Goal: Task Accomplishment & Management: Manage account settings

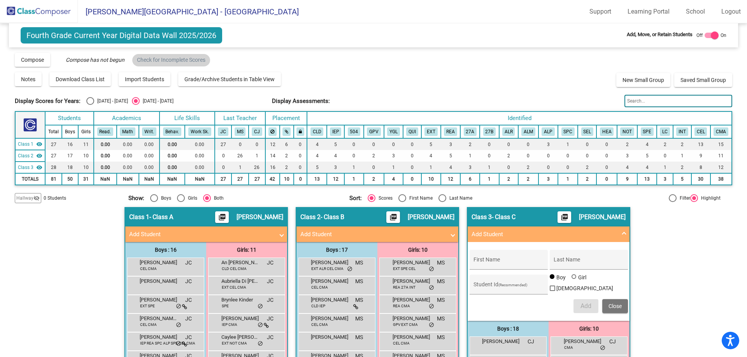
click at [49, 7] on img at bounding box center [39, 11] width 78 height 23
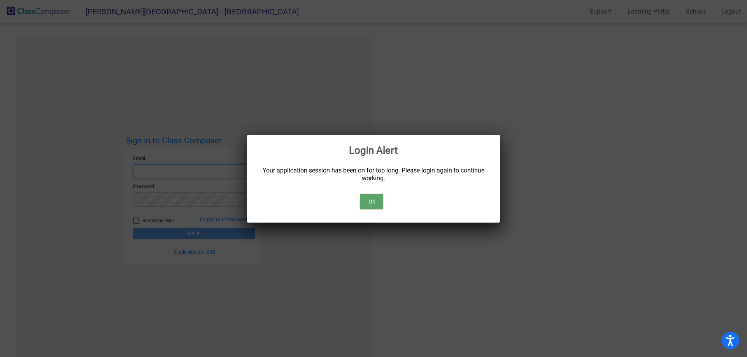
type input "[EMAIL_ADDRESS][DOMAIN_NAME]"
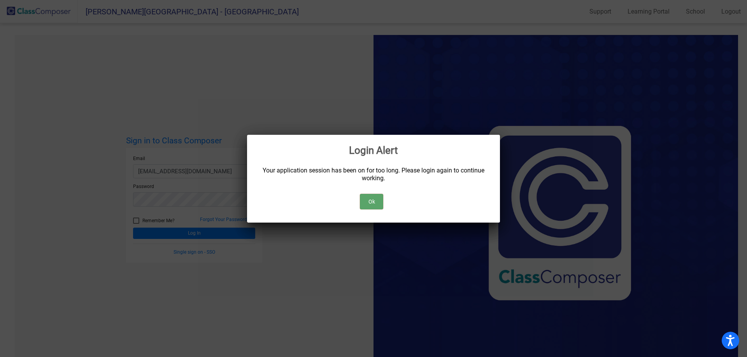
click at [374, 208] on button "Ok" at bounding box center [371, 202] width 23 height 16
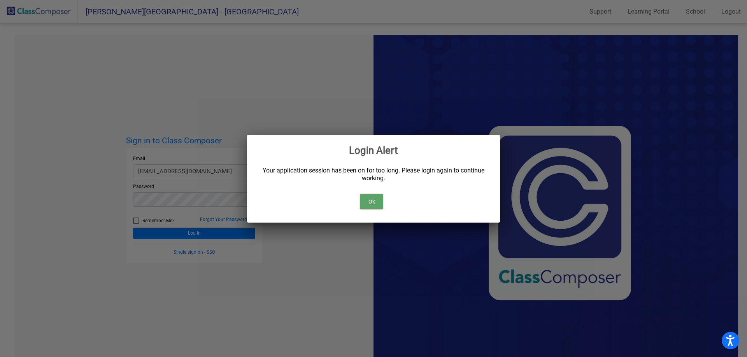
click at [376, 201] on button "Ok" at bounding box center [371, 202] width 23 height 16
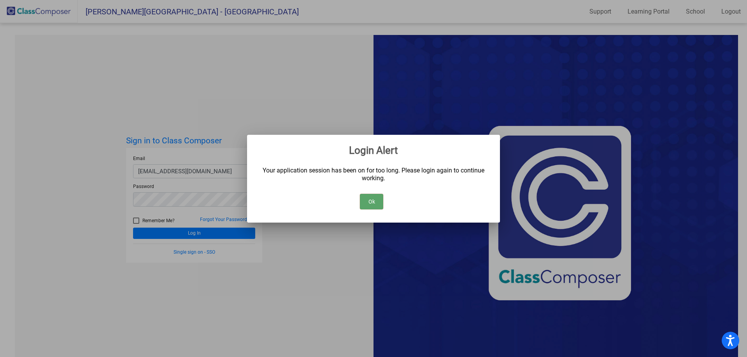
click at [364, 200] on button "Ok" at bounding box center [371, 202] width 23 height 16
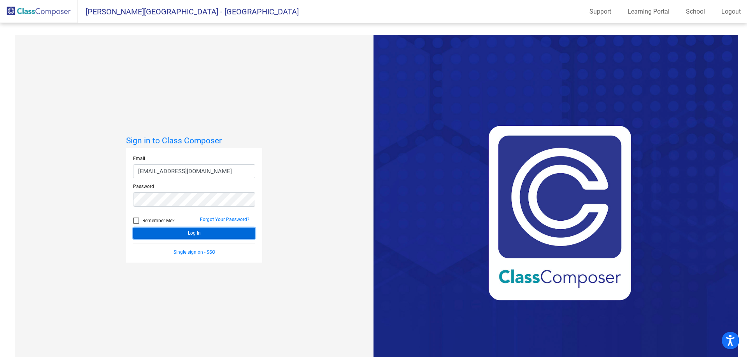
click at [230, 235] on button "Log In" at bounding box center [194, 233] width 122 height 11
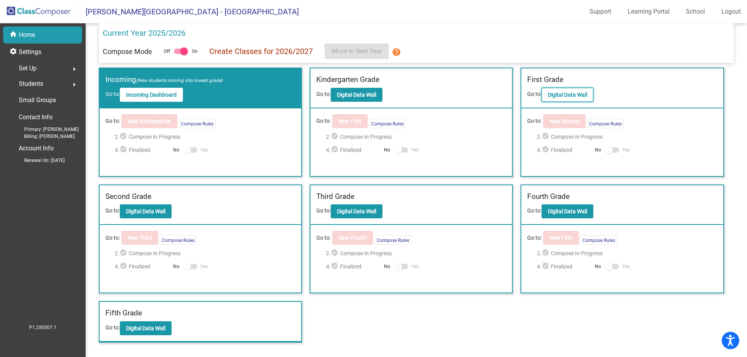
click at [545, 98] on button "Digital Data Wall" at bounding box center [567, 95] width 52 height 14
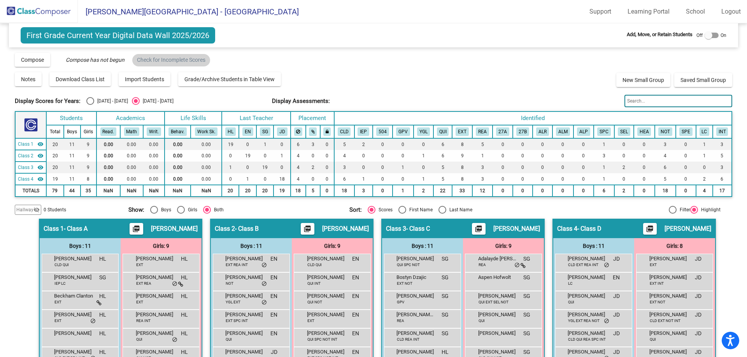
click at [655, 97] on input "text" at bounding box center [677, 101] width 107 height 12
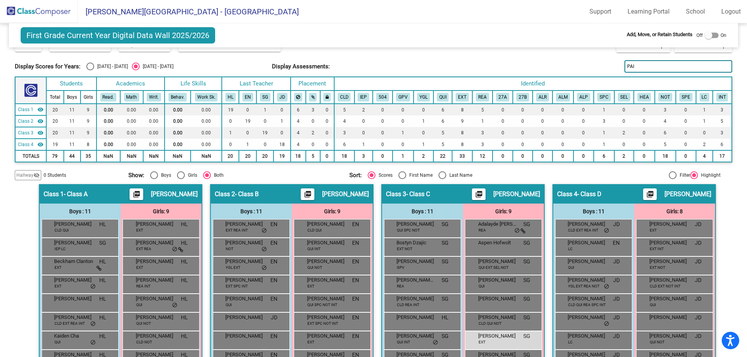
scroll to position [114, 0]
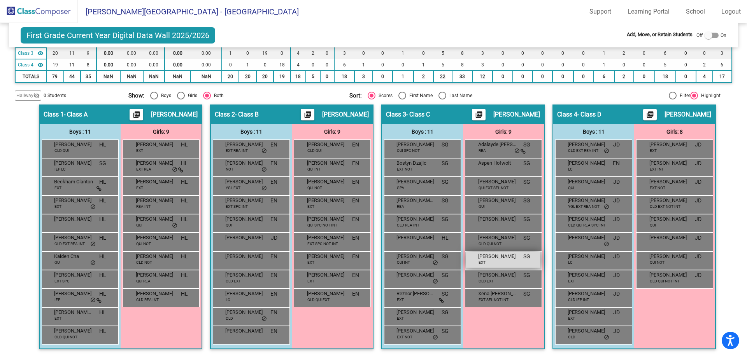
click at [496, 267] on div "[PERSON_NAME] EXT SG lock do_not_disturb_alt" at bounding box center [503, 260] width 74 height 16
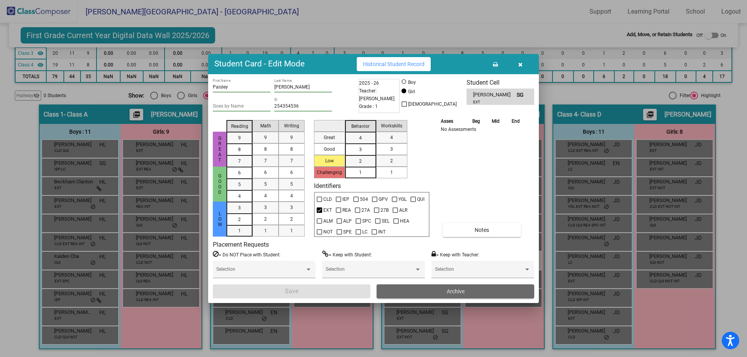
click at [426, 288] on button "Archive" at bounding box center [456, 292] width 158 height 14
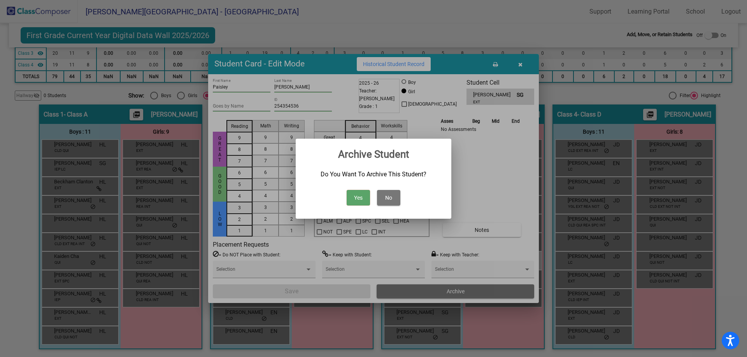
click at [360, 205] on button "Yes" at bounding box center [358, 198] width 23 height 16
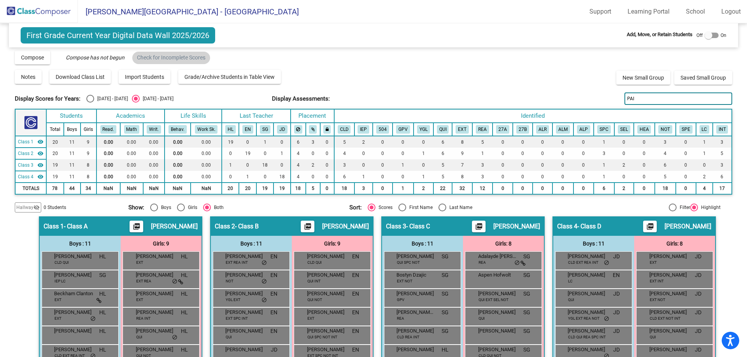
scroll to position [0, 0]
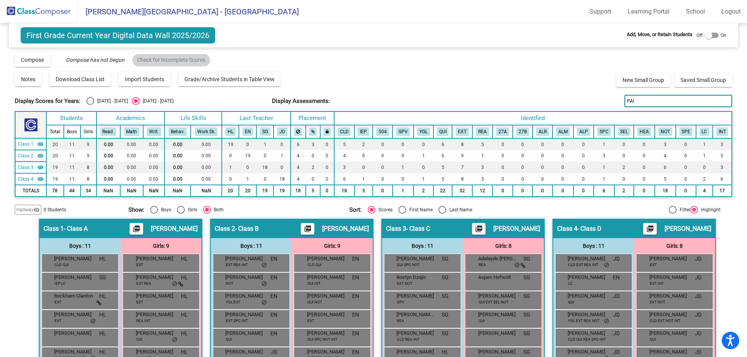
drag, startPoint x: 630, startPoint y: 103, endPoint x: 581, endPoint y: 96, distance: 49.8
click at [581, 96] on div "Display Scores for Years: [DATE] - [DATE] [DATE] - [DATE] Display Assessments: …" at bounding box center [373, 101] width 717 height 12
type input "ele"
click at [333, 317] on span "[PERSON_NAME]" at bounding box center [326, 315] width 39 height 8
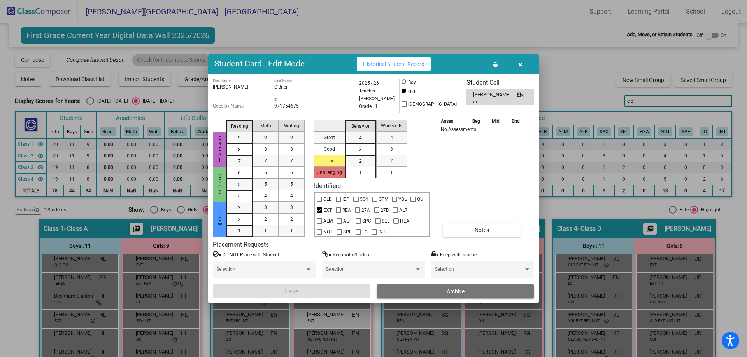
click at [427, 284] on div "= Do NOT Place with Student: Selection = Keep with Student: Selection = Keep wi…" at bounding box center [373, 268] width 321 height 34
click at [427, 293] on button "Archive" at bounding box center [456, 292] width 158 height 14
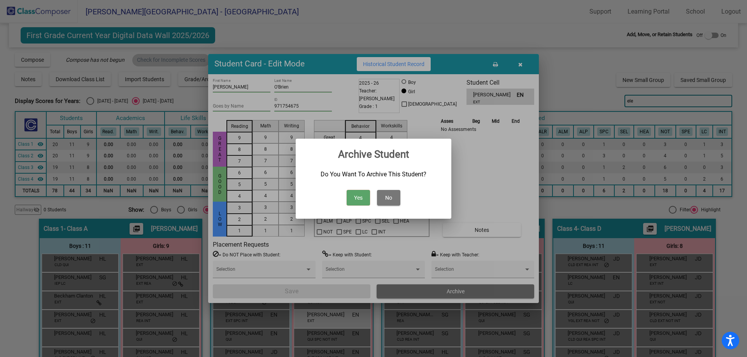
click at [362, 200] on button "Yes" at bounding box center [358, 198] width 23 height 16
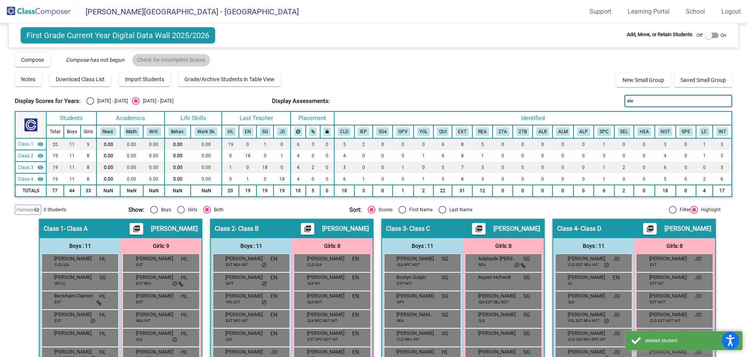
click at [392, 96] on div "Display Scores for Years: [DATE] - [DATE] [DATE] - [DATE] Display Assessments: …" at bounding box center [373, 101] width 717 height 12
click at [53, 17] on img at bounding box center [39, 11] width 78 height 23
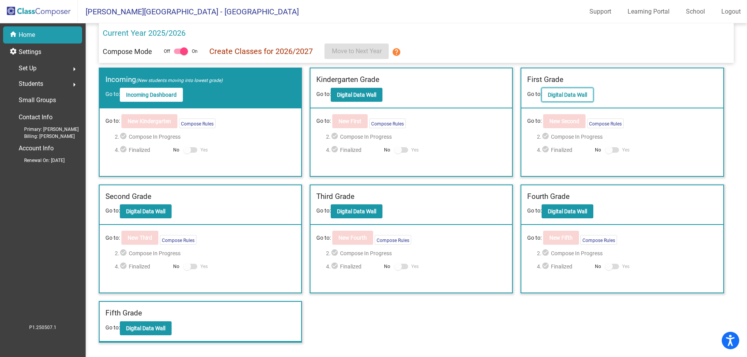
click at [569, 90] on button "Digital Data Wall" at bounding box center [567, 95] width 52 height 14
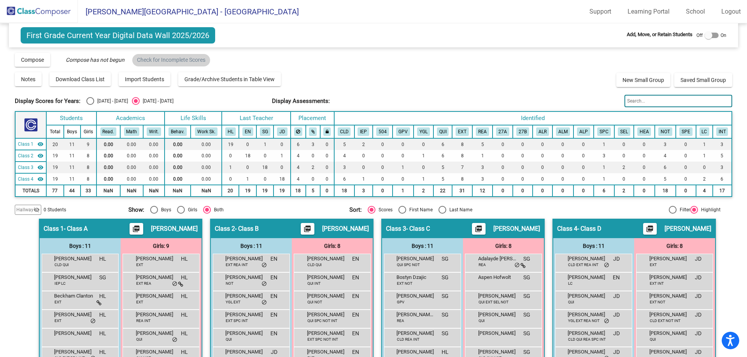
click at [641, 102] on input "text" at bounding box center [677, 101] width 107 height 12
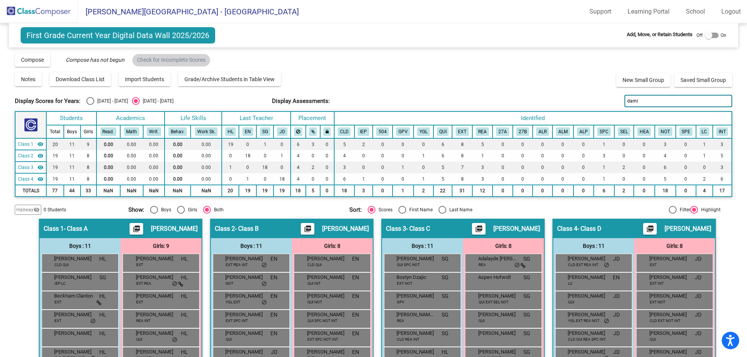
type input "dami"
click at [371, 94] on div "Display Scores for Years: [DATE] - [DATE] [DATE] - [DATE] Grade/Archive Student…" at bounding box center [373, 133] width 717 height 163
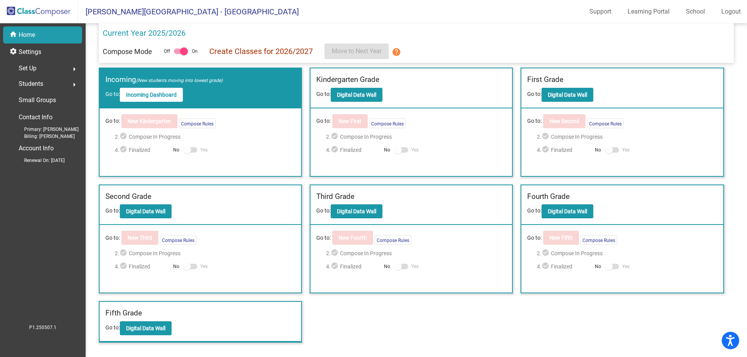
click at [43, 68] on div "Set Up arrow_right" at bounding box center [45, 69] width 74 height 16
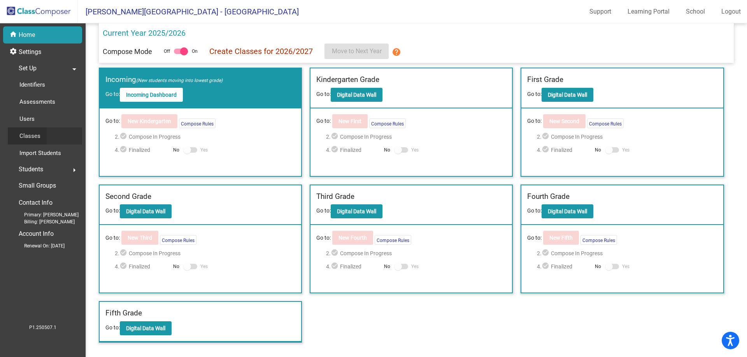
click at [56, 133] on link "Classes" at bounding box center [45, 136] width 74 height 17
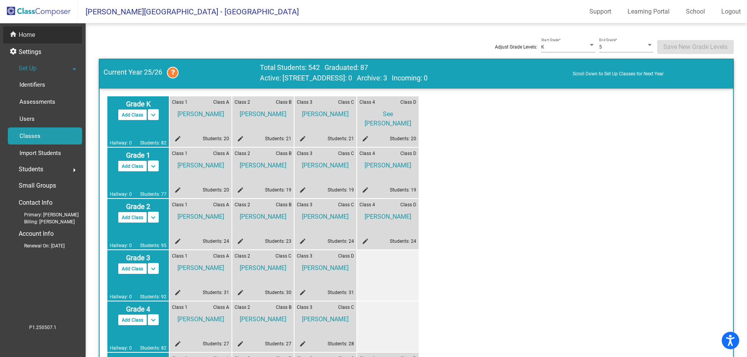
click at [54, 36] on div "home Home" at bounding box center [42, 34] width 79 height 17
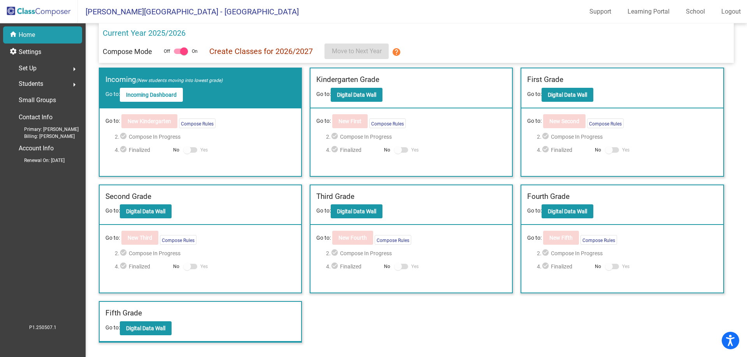
click at [45, 72] on div "Set Up arrow_right" at bounding box center [45, 69] width 74 height 16
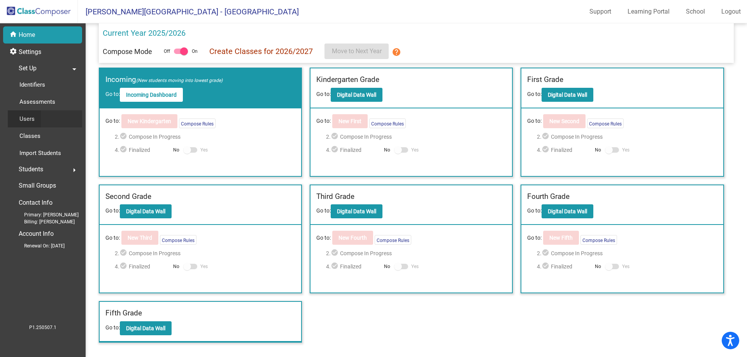
click at [54, 116] on link "Users" at bounding box center [45, 118] width 74 height 17
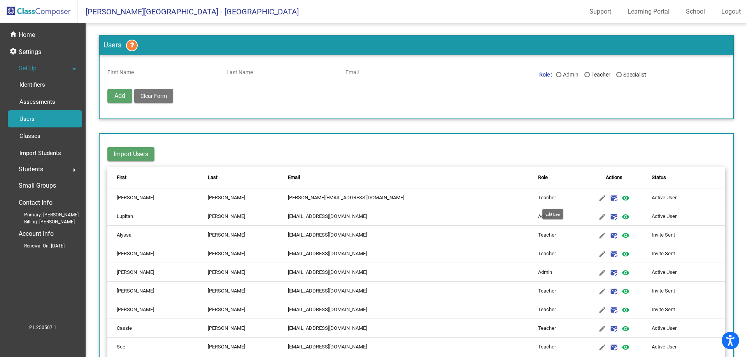
click at [597, 197] on mat-icon "edit" at bounding box center [601, 198] width 9 height 9
type input "[PERSON_NAME]"
type input "[PERSON_NAME][EMAIL_ADDRESS][DOMAIN_NAME]"
radio input "true"
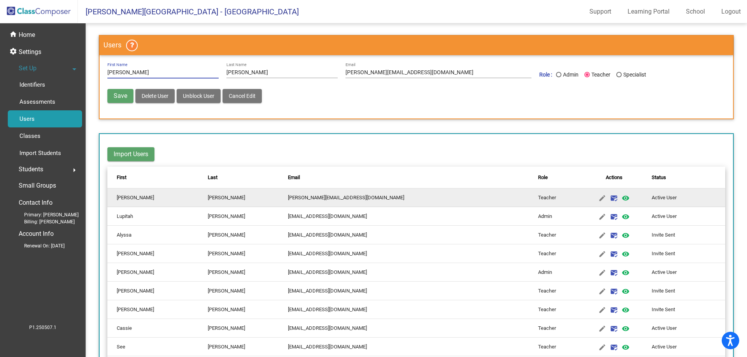
click at [556, 76] on div "Last Name" at bounding box center [558, 74] width 5 height 5
click at [558, 77] on input "Admin" at bounding box center [558, 77] width 0 height 0
radio input "true"
click at [118, 93] on span "Save" at bounding box center [121, 95] width 14 height 7
radio input "false"
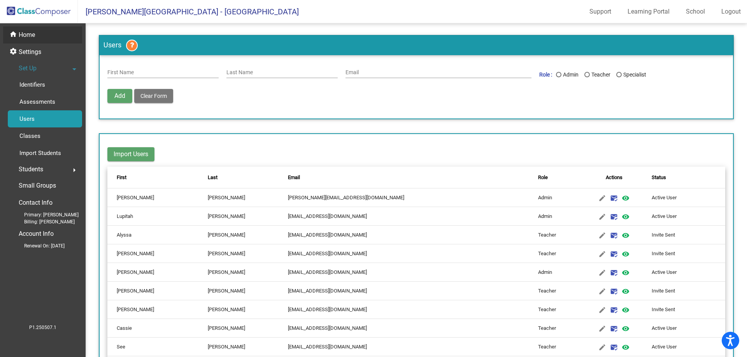
click at [42, 39] on div "home Home" at bounding box center [42, 34] width 79 height 17
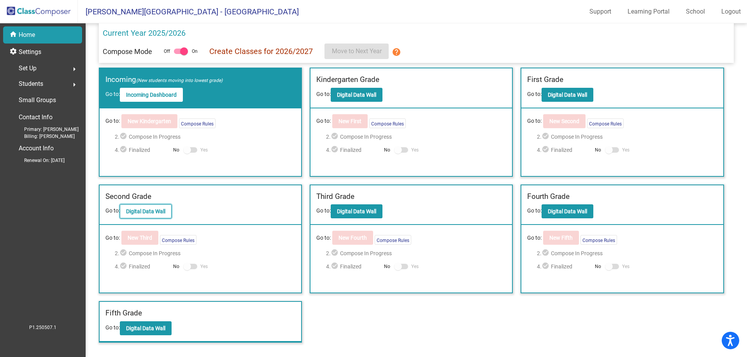
click at [155, 207] on button "Digital Data Wall" at bounding box center [146, 212] width 52 height 14
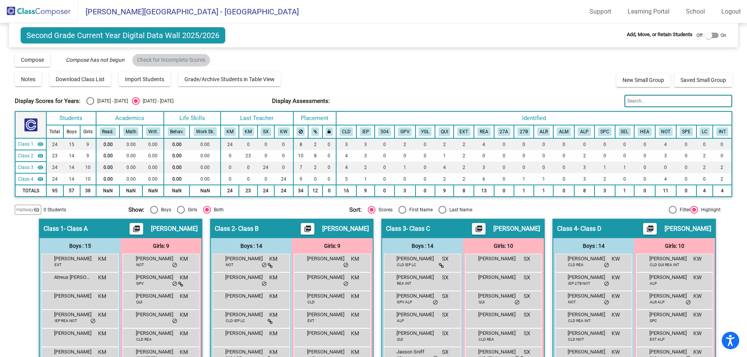
click at [704, 37] on div at bounding box center [708, 36] width 8 height 8
checkbox input "true"
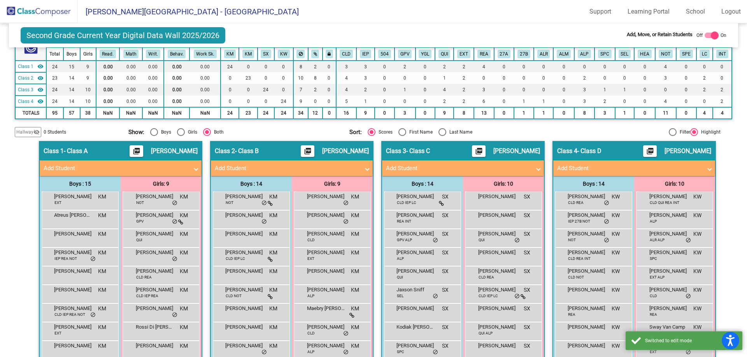
click at [315, 169] on mat-panel-title "Add Student" at bounding box center [287, 168] width 145 height 9
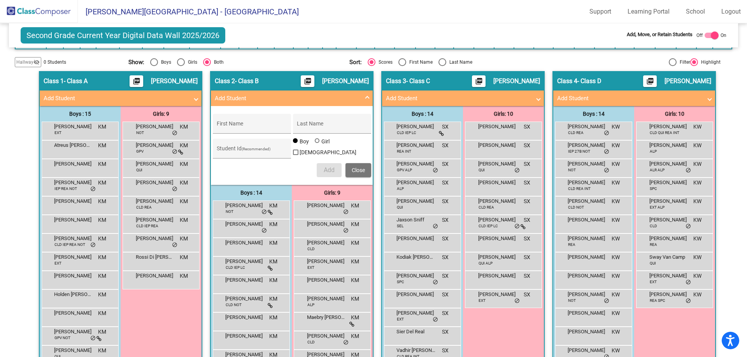
scroll to position [156, 0]
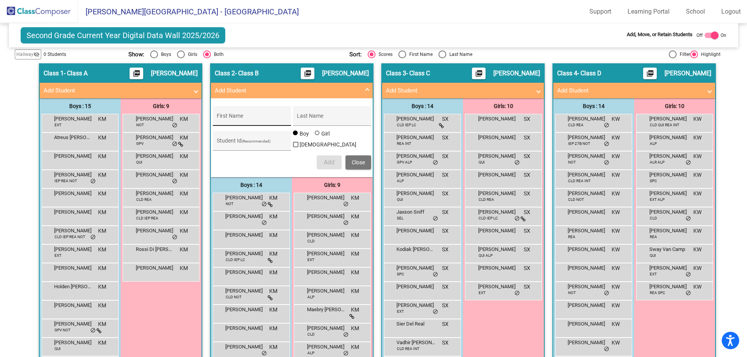
click at [247, 121] on input "First Name" at bounding box center [252, 119] width 70 height 6
click at [0, 0] on div "Girls: 9 [PERSON_NAME] NOT KM lock do_not_disturb_alt [PERSON_NAME] GPV KM lock…" at bounding box center [0, 0] width 0 height 0
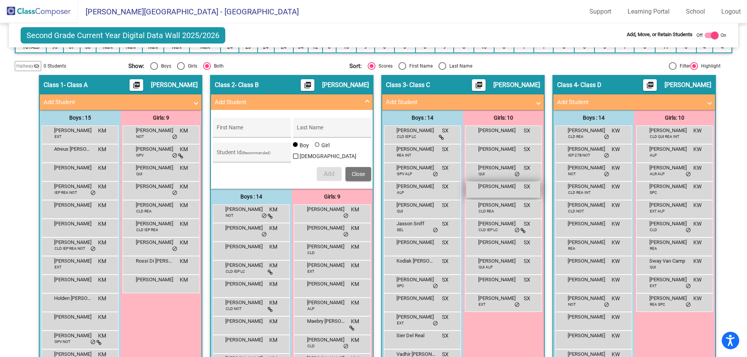
scroll to position [147, 0]
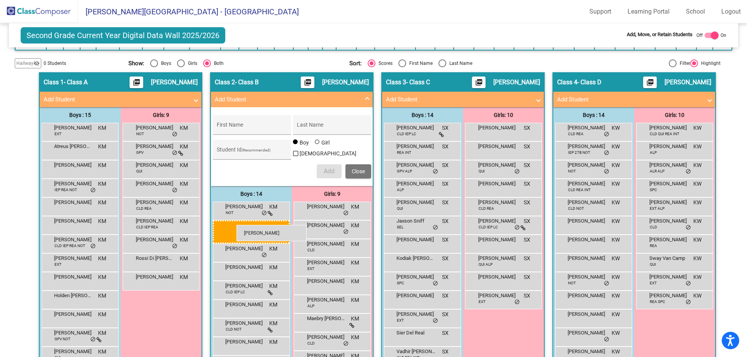
drag, startPoint x: 604, startPoint y: 243, endPoint x: 236, endPoint y: 225, distance: 367.6
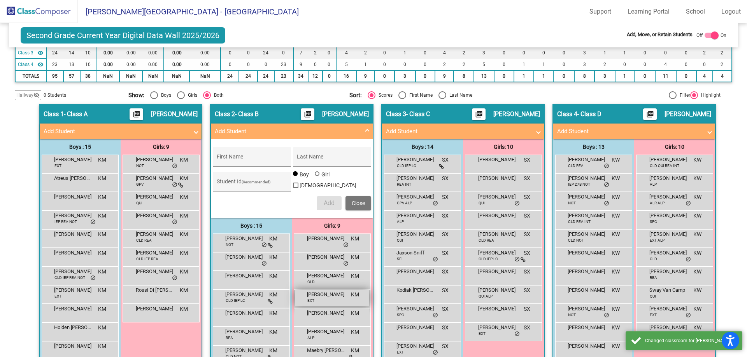
scroll to position [69, 0]
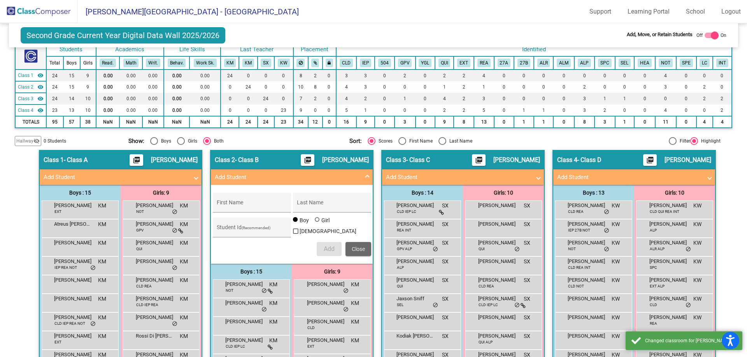
drag, startPoint x: 362, startPoint y: 247, endPoint x: 622, endPoint y: 197, distance: 265.3
click at [362, 246] on span "Close" at bounding box center [358, 249] width 13 height 6
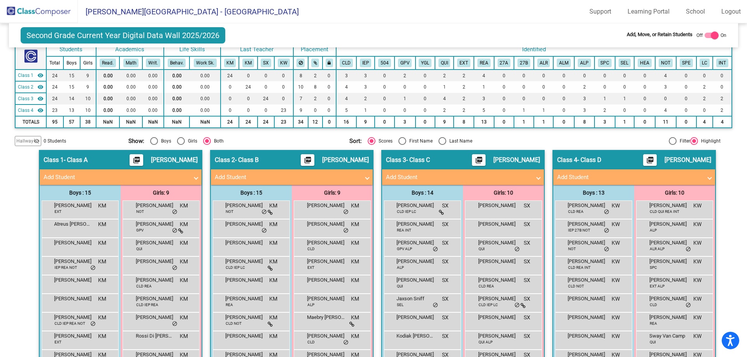
click at [708, 177] on span at bounding box center [709, 177] width 3 height 9
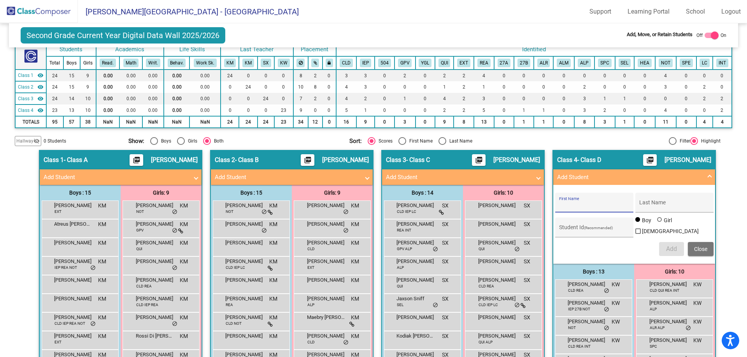
click at [583, 206] on input "First Name" at bounding box center [594, 206] width 70 height 6
type input "M"
type input "[PERSON_NAME]"
drag, startPoint x: 606, startPoint y: 235, endPoint x: 601, endPoint y: 228, distance: 9.4
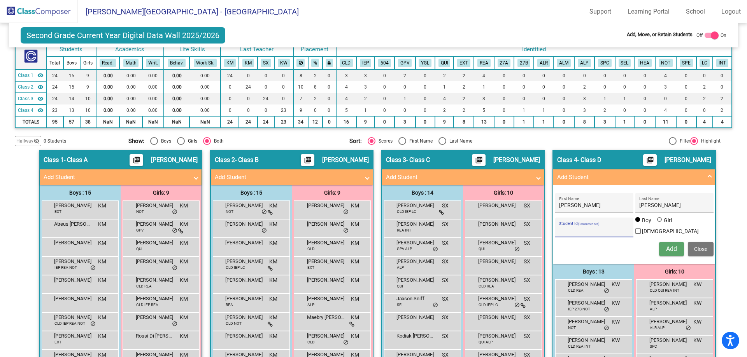
paste input "733903029"
type input "733903029"
click at [680, 245] on button "Add" at bounding box center [671, 249] width 25 height 14
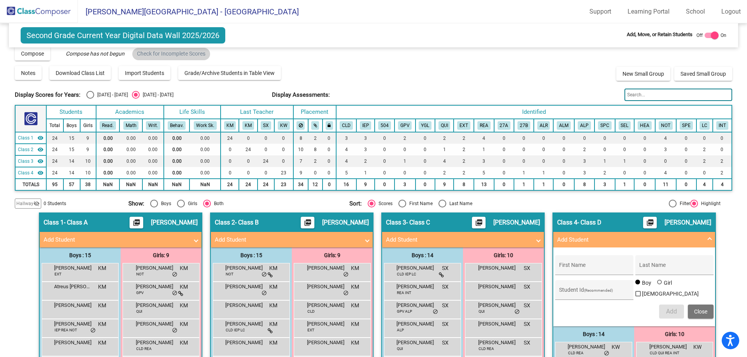
scroll to position [0, 0]
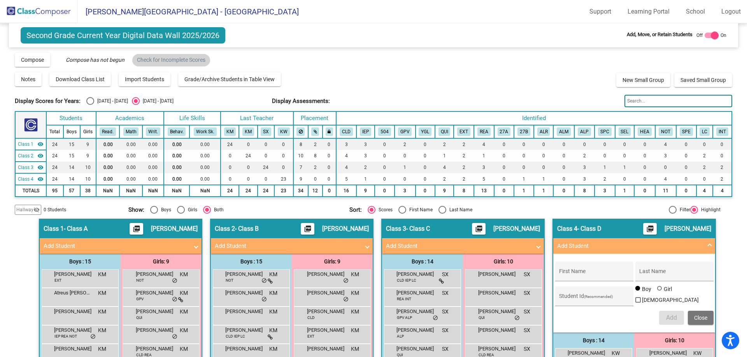
click at [47, 18] on img at bounding box center [39, 11] width 78 height 23
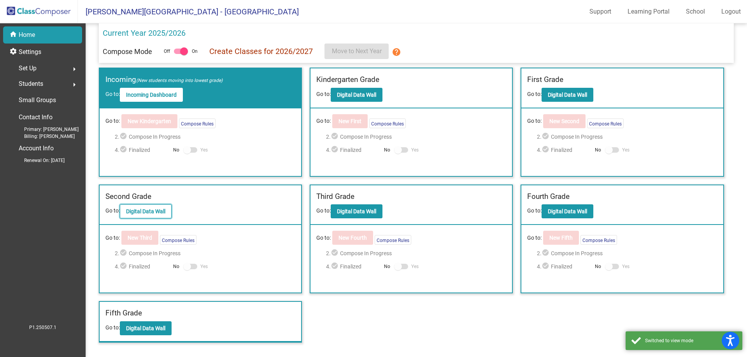
click at [159, 207] on button "Digital Data Wall" at bounding box center [146, 212] width 52 height 14
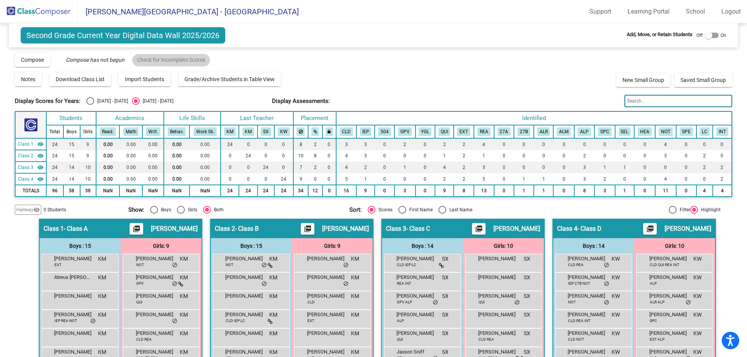
click at [36, 13] on img at bounding box center [39, 11] width 78 height 23
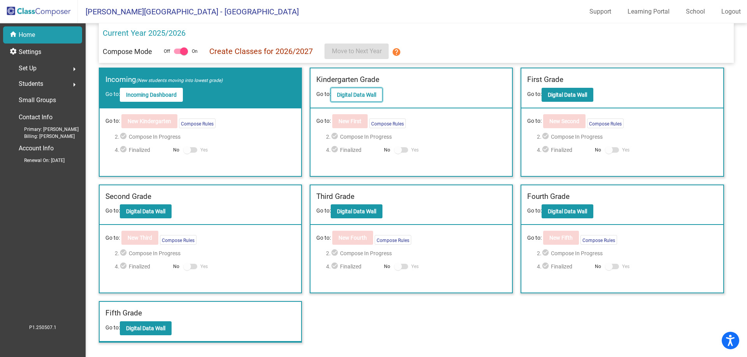
click at [373, 96] on b "Digital Data Wall" at bounding box center [356, 95] width 39 height 6
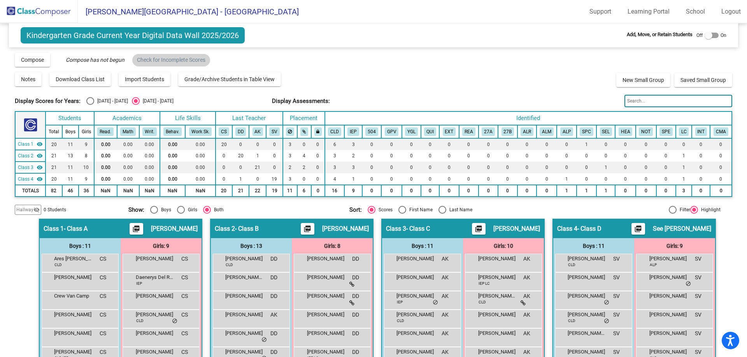
click at [708, 37] on div at bounding box center [711, 35] width 14 height 5
checkbox input "true"
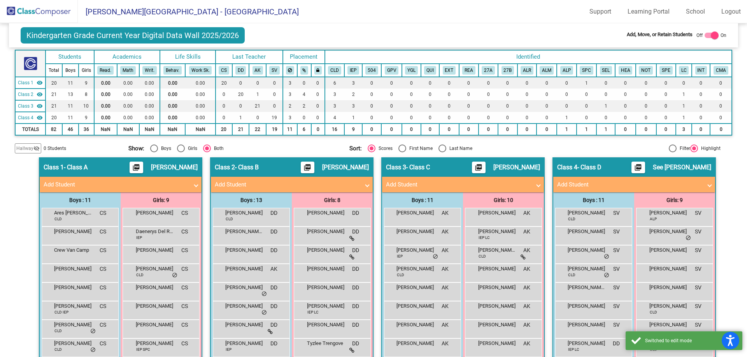
scroll to position [78, 0]
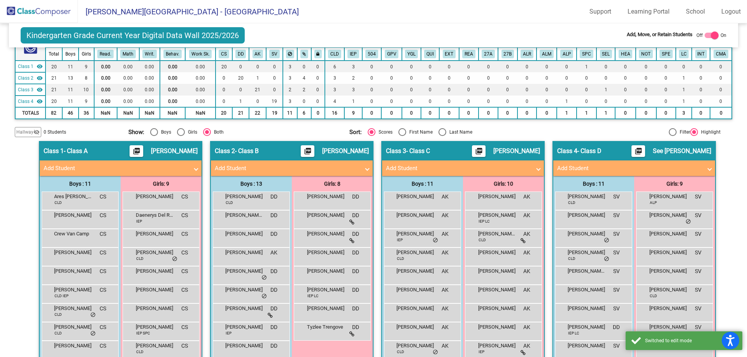
click at [177, 166] on mat-panel-title "Add Student" at bounding box center [116, 168] width 145 height 9
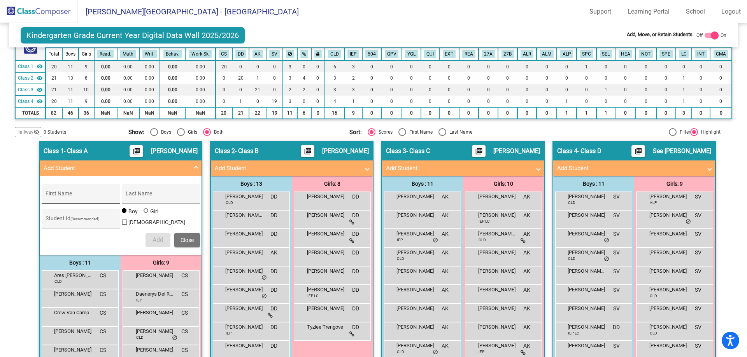
click at [78, 192] on div "First Name" at bounding box center [81, 196] width 70 height 16
type input "m"
type input "[PERSON_NAME]"
paste input "275972387"
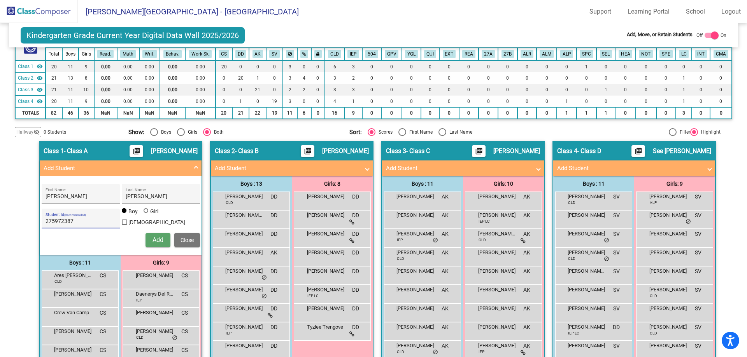
type input "275972387"
click at [145, 236] on button "Add" at bounding box center [157, 240] width 25 height 14
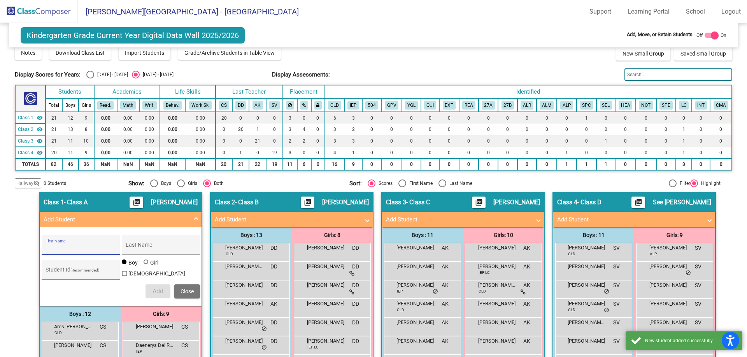
scroll to position [0, 0]
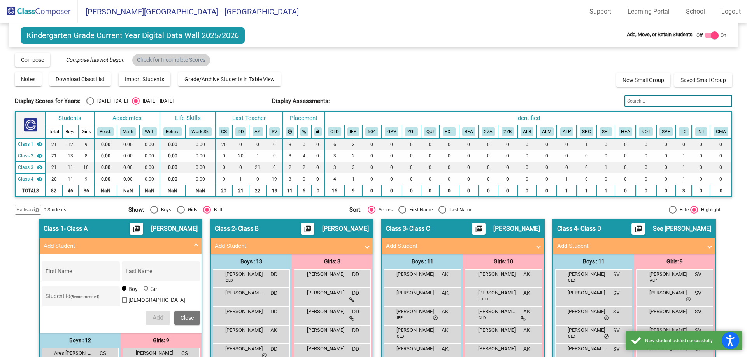
click at [28, 8] on img at bounding box center [39, 11] width 78 height 23
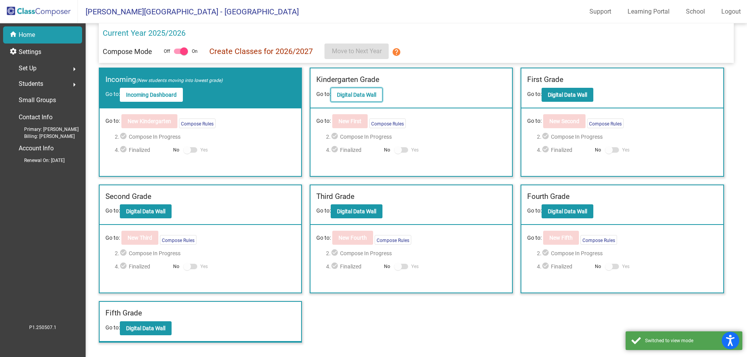
click at [361, 97] on b "Digital Data Wall" at bounding box center [356, 95] width 39 height 6
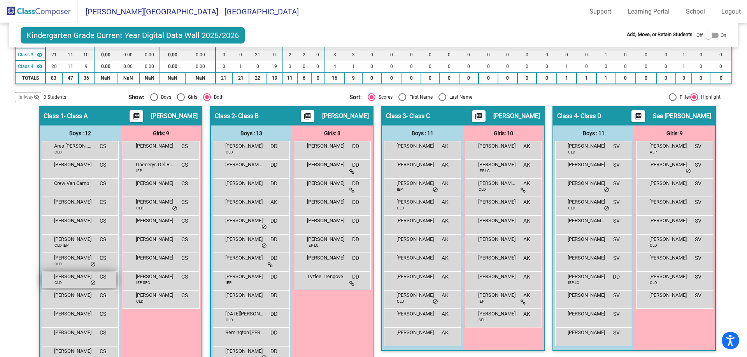
scroll to position [152, 0]
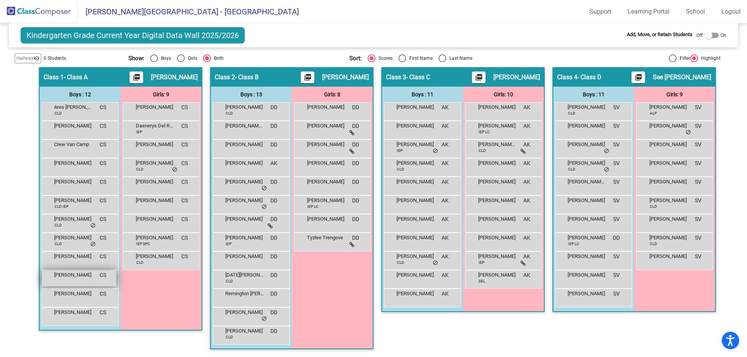
click at [106, 272] on div "[PERSON_NAME] CS lock do_not_disturb_alt" at bounding box center [79, 279] width 74 height 16
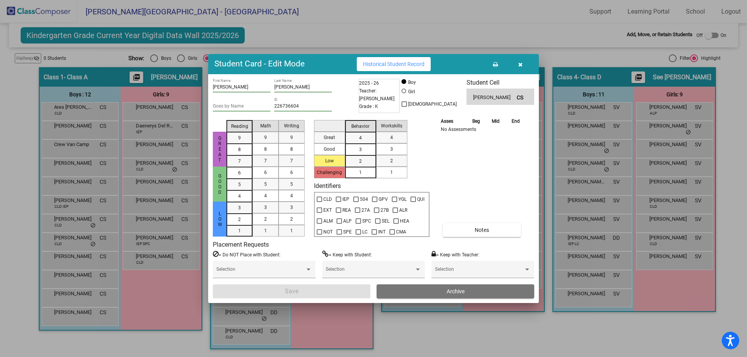
click at [520, 64] on icon "button" at bounding box center [520, 64] width 4 height 5
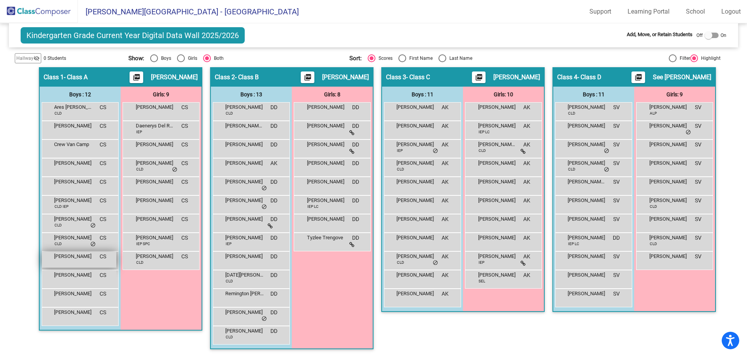
click at [77, 254] on span "[PERSON_NAME]" at bounding box center [73, 257] width 39 height 8
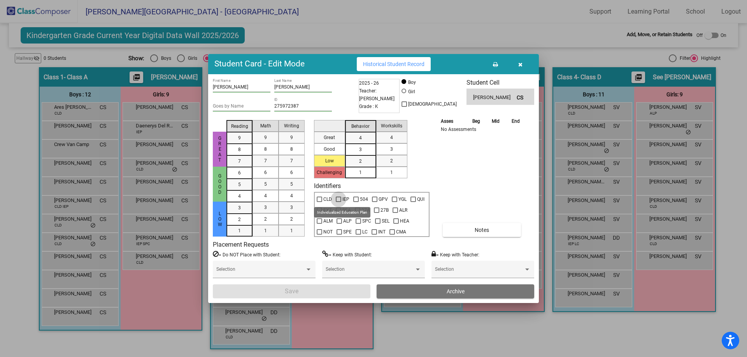
click at [343, 201] on span "IEP" at bounding box center [345, 199] width 7 height 9
click at [338, 202] on input "IEP" at bounding box center [338, 202] width 0 height 0
checkbox input "true"
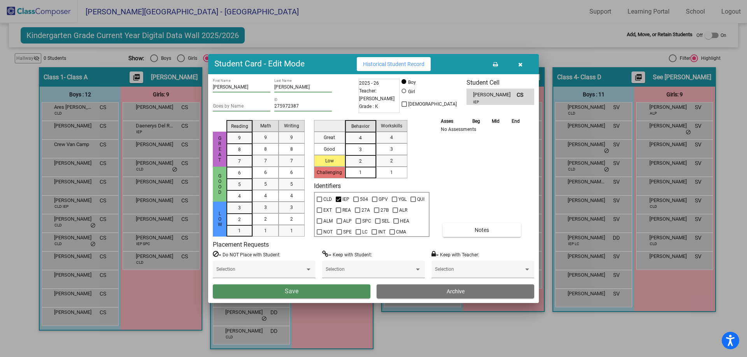
click at [325, 290] on button "Save" at bounding box center [292, 292] width 158 height 14
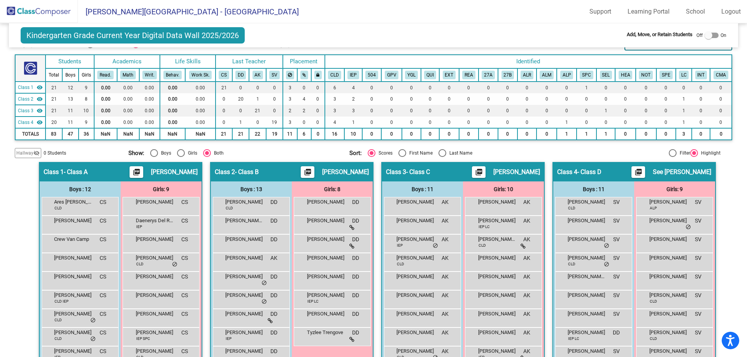
scroll to position [0, 0]
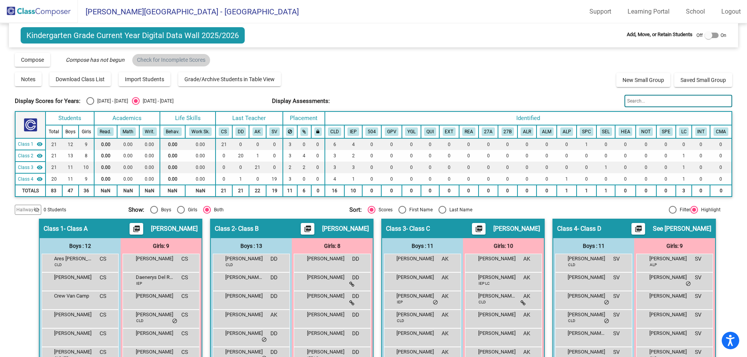
click at [44, 10] on img at bounding box center [39, 11] width 78 height 23
